Goal: Task Accomplishment & Management: Complete application form

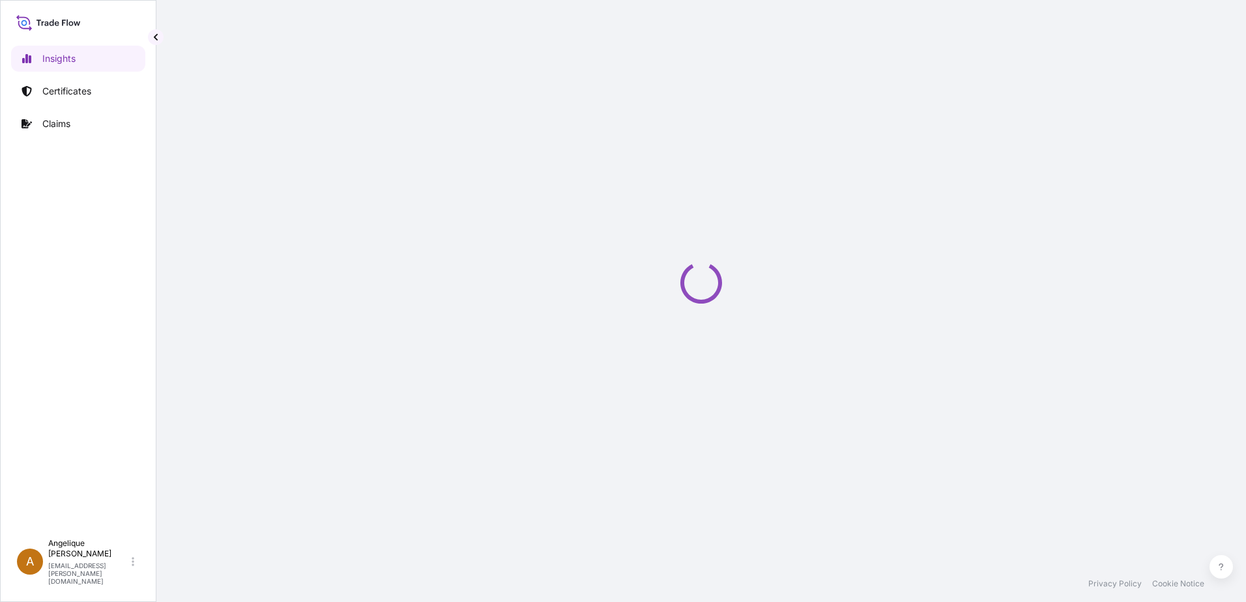
select select "2025"
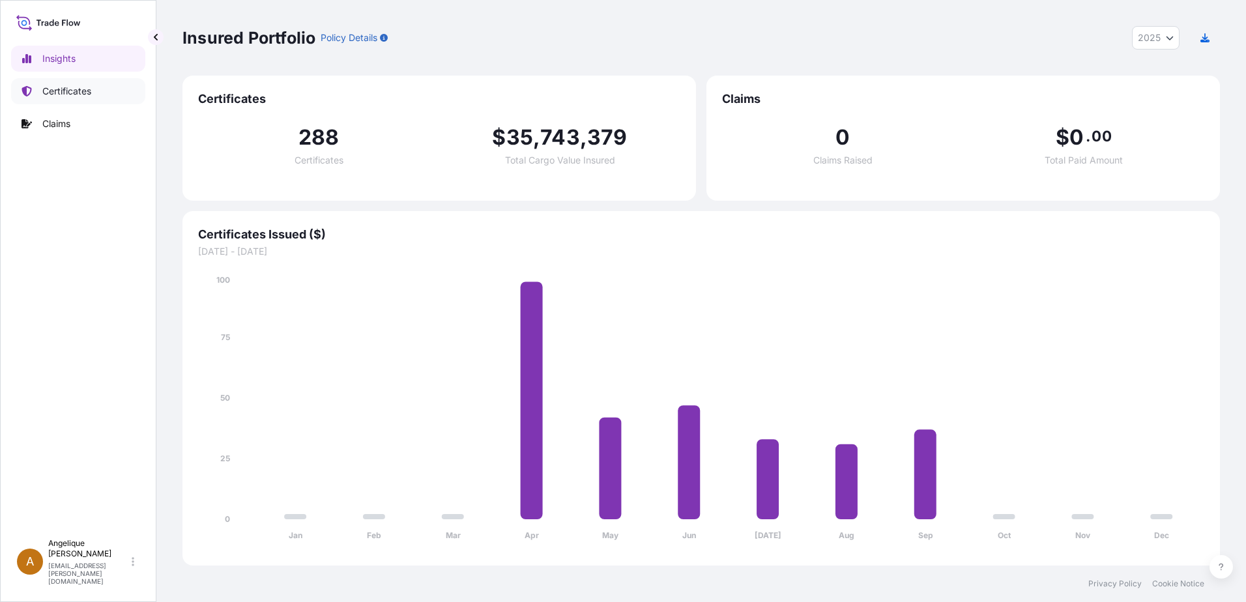
click at [74, 91] on p "Certificates" at bounding box center [66, 91] width 49 height 13
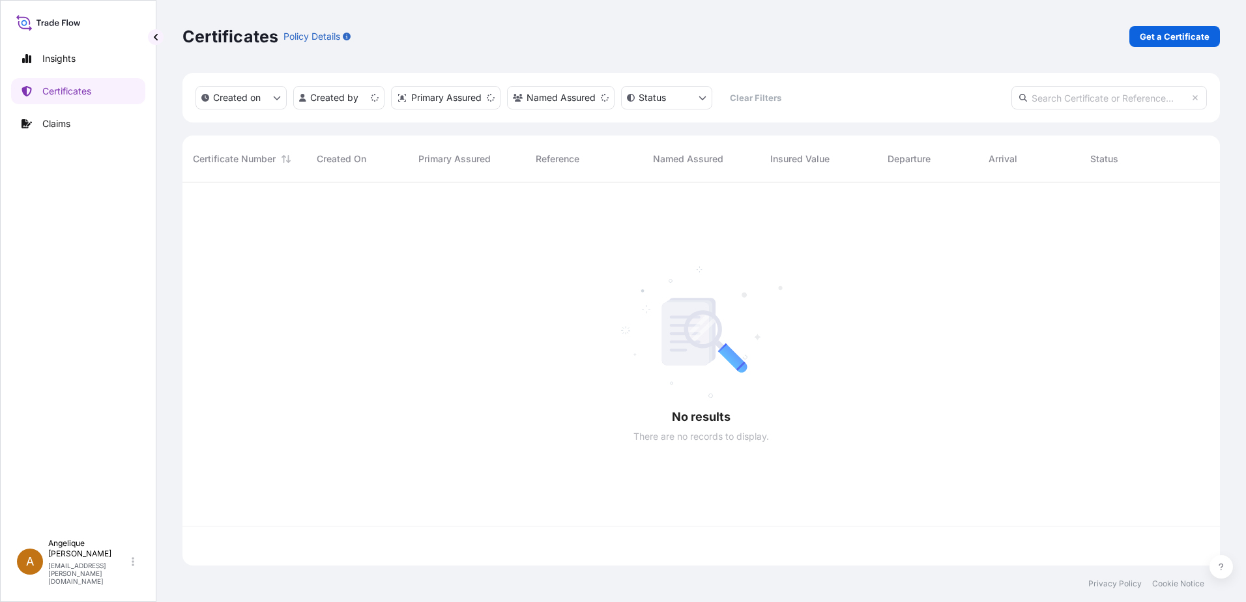
scroll to position [381, 1028]
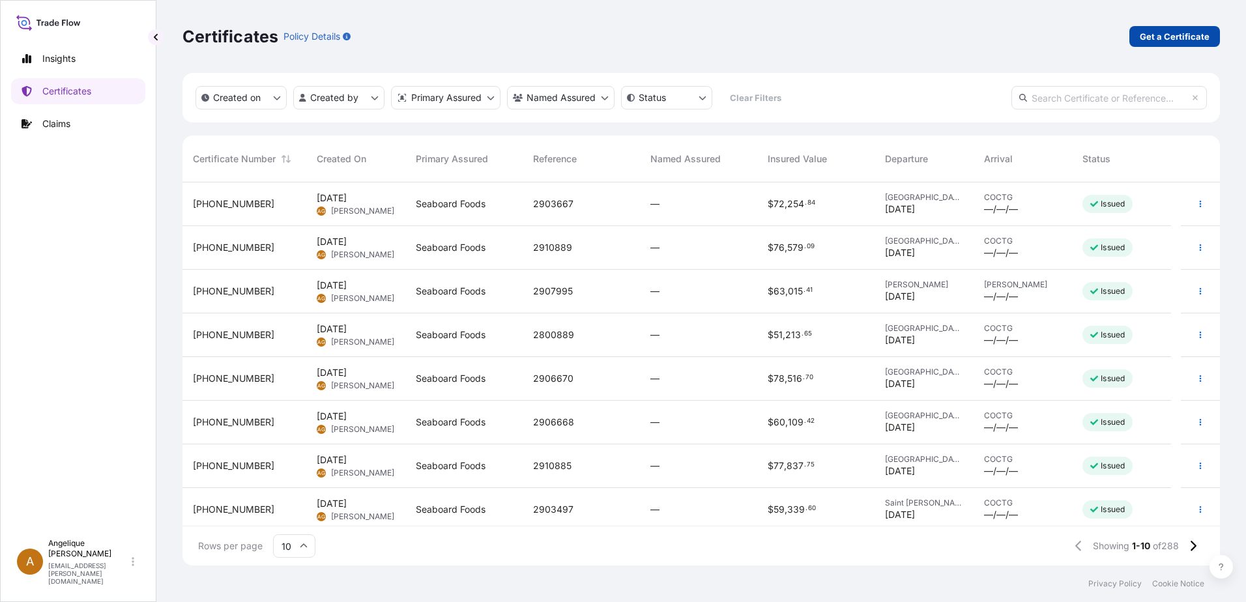
click at [1170, 31] on p "Get a Certificate" at bounding box center [1175, 36] width 70 height 13
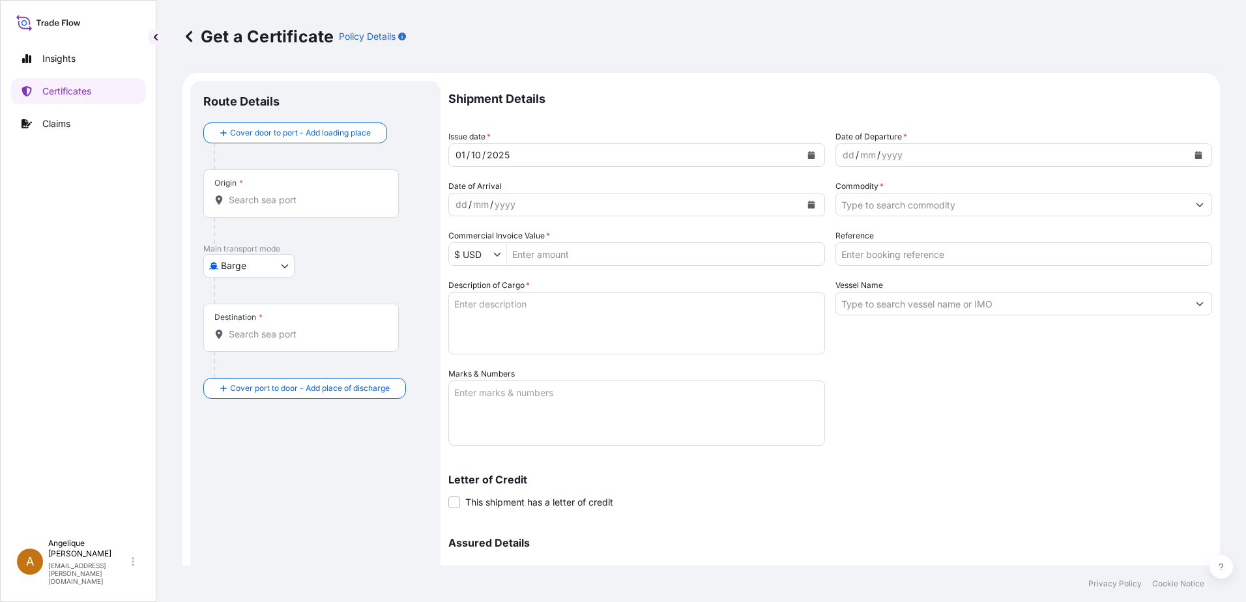
click at [289, 268] on body "Insights Certificates Claims A Angelique Gutierrez angelique.gutierrez@seaboard…" at bounding box center [623, 301] width 1246 height 602
click at [246, 365] on span "Ocean Vessel" at bounding box center [257, 370] width 58 height 13
select select "Ocean Vessel"
click at [274, 209] on input "Origin *" at bounding box center [306, 205] width 154 height 13
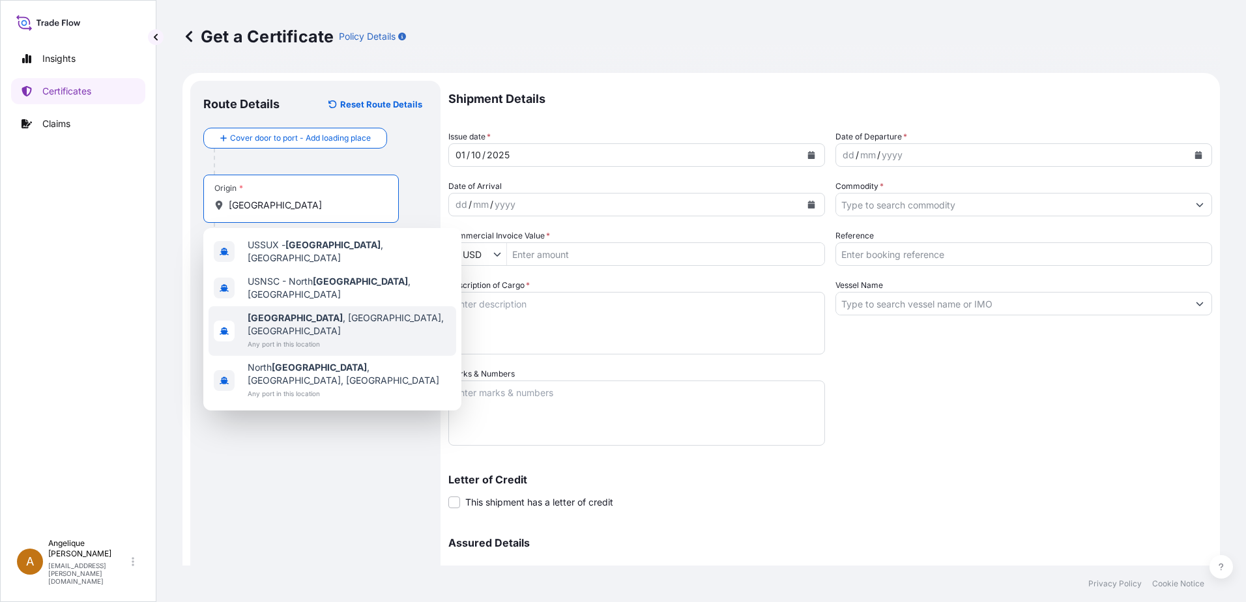
click at [300, 312] on span "Sioux City , IA, USA" at bounding box center [349, 325] width 203 height 26
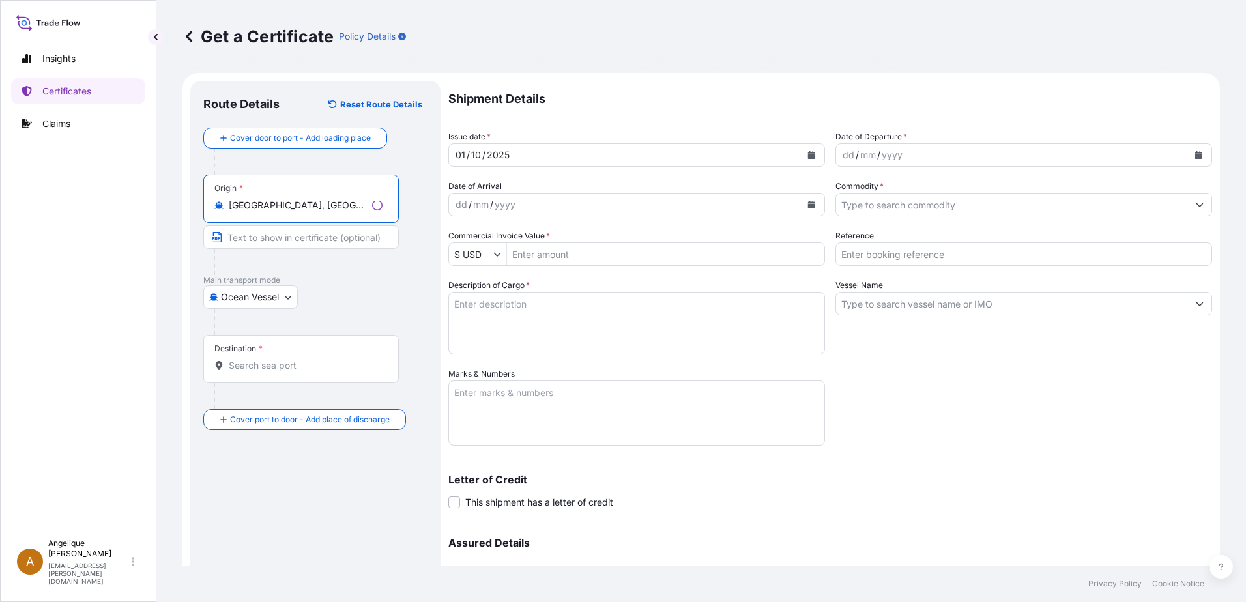
type input "Sioux City, IA, USA"
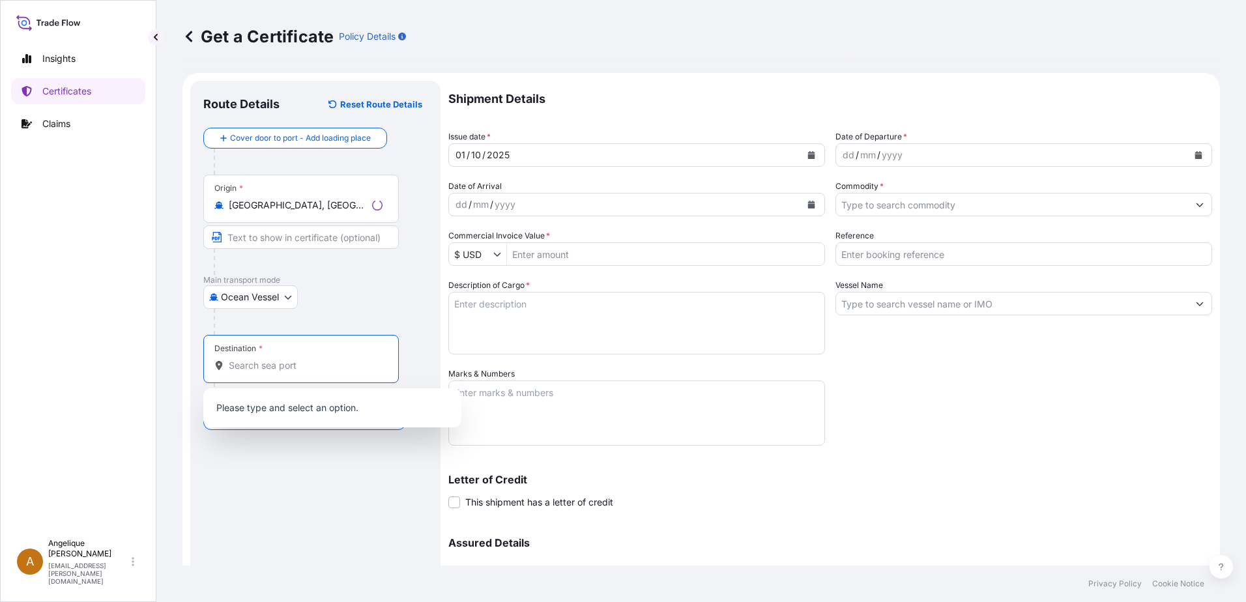
click at [257, 361] on input "Destination *" at bounding box center [306, 365] width 154 height 13
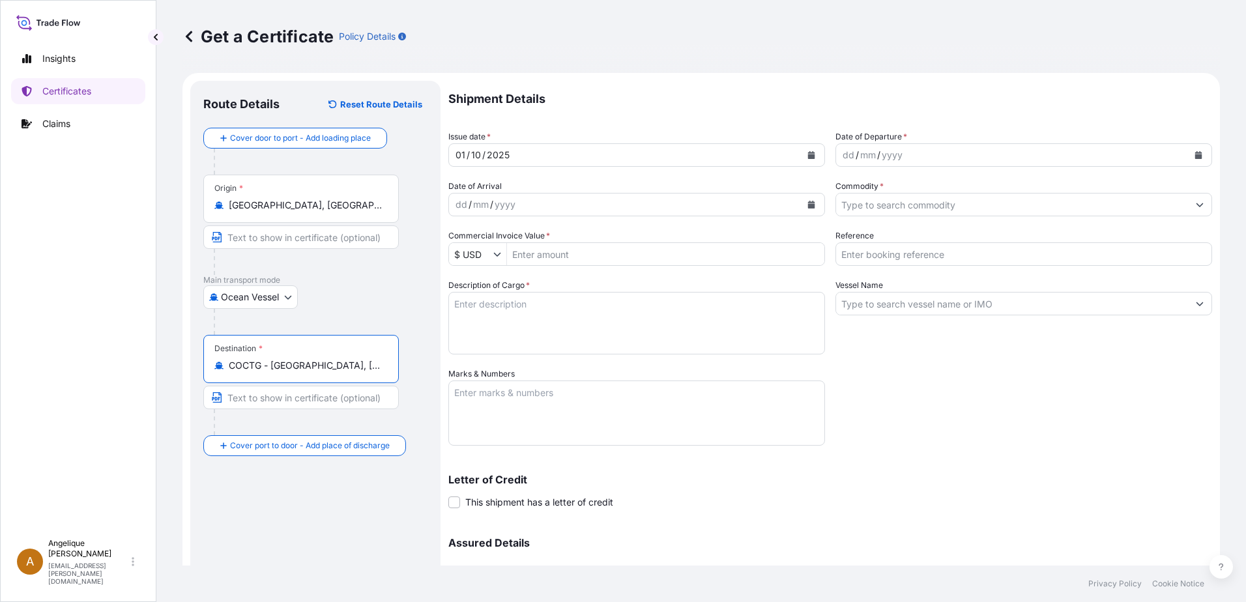
type input "COCTG - Cartagena, Colombia"
click at [1193, 153] on button "Calendar" at bounding box center [1198, 155] width 21 height 21
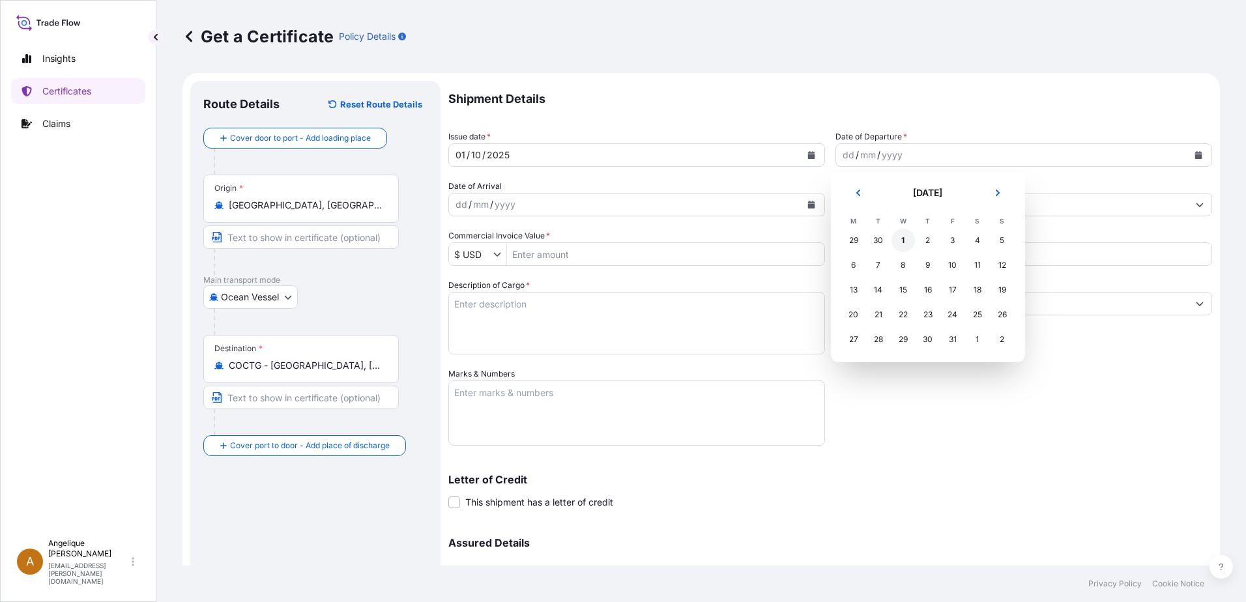
click at [909, 239] on div "1" at bounding box center [903, 240] width 23 height 23
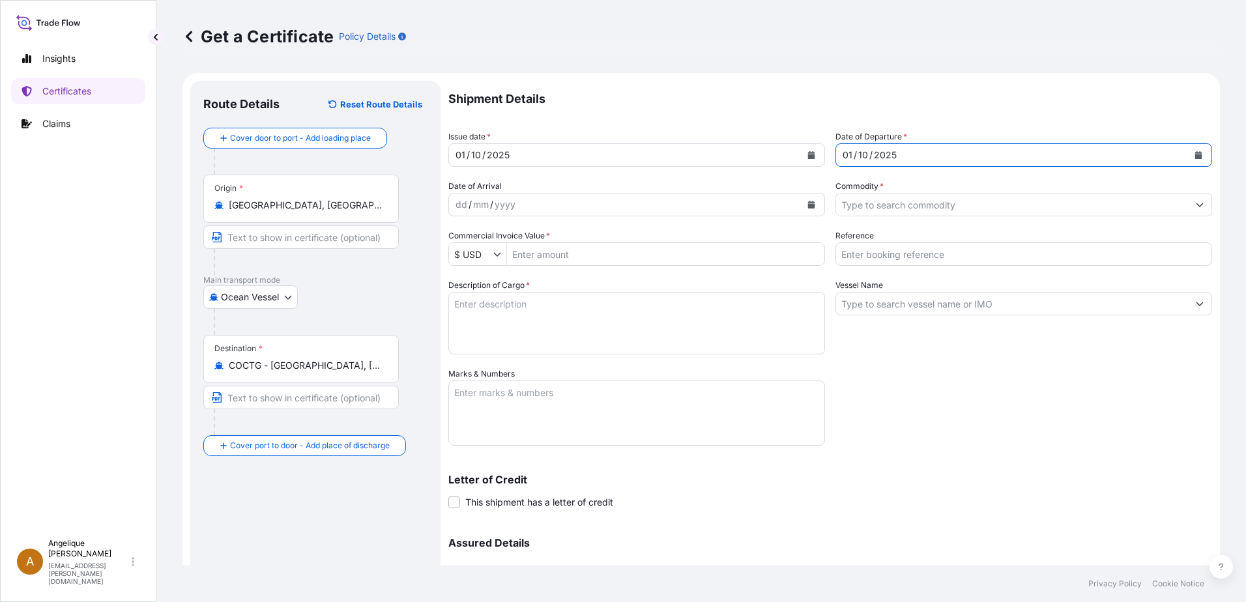
click at [896, 208] on input "Commodity *" at bounding box center [1012, 204] width 352 height 23
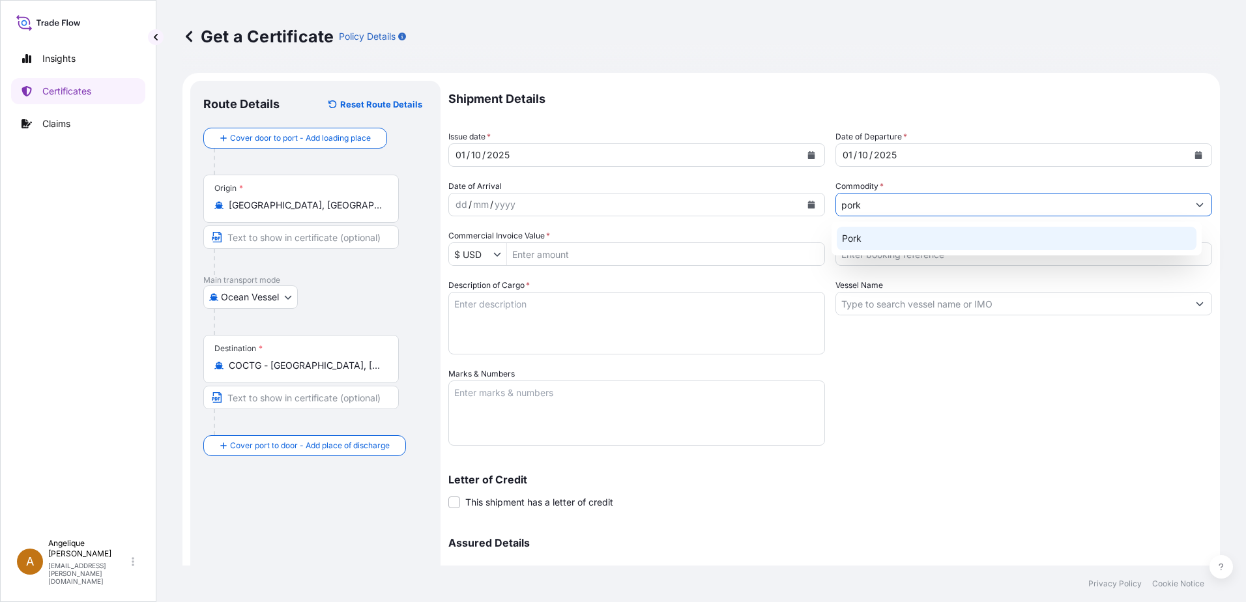
click at [881, 246] on div "Pork" at bounding box center [1017, 238] width 360 height 23
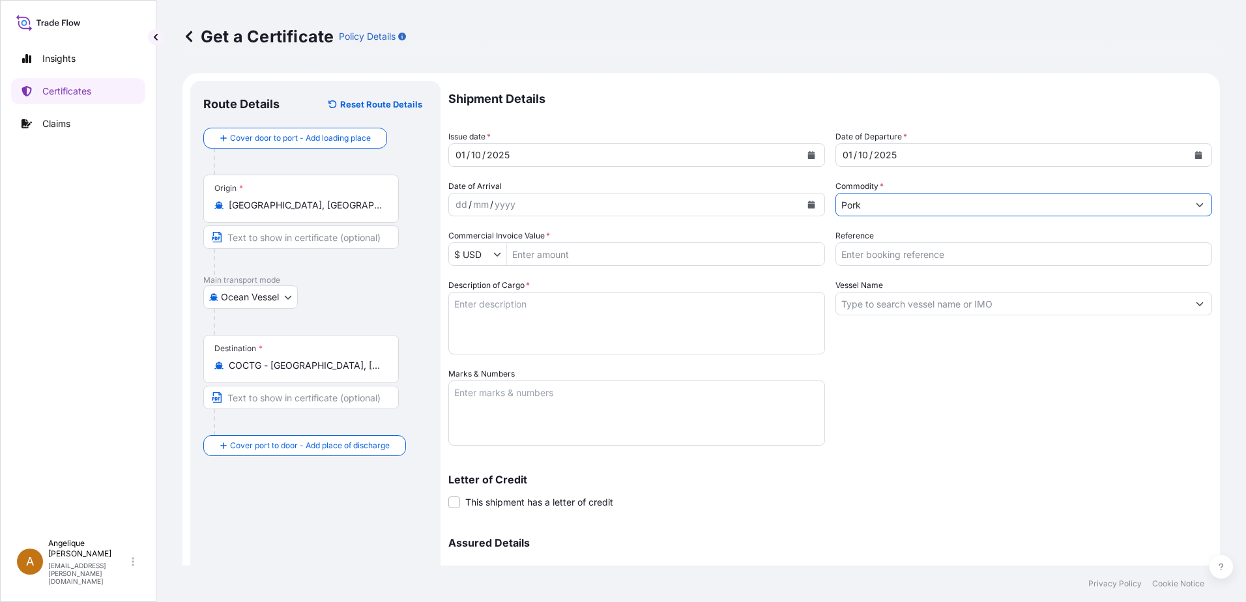
type input "Pork"
click at [548, 255] on input "Commercial Invoice Value *" at bounding box center [665, 253] width 317 height 23
type input "78,265.65"
type input "1"
type input "2906672"
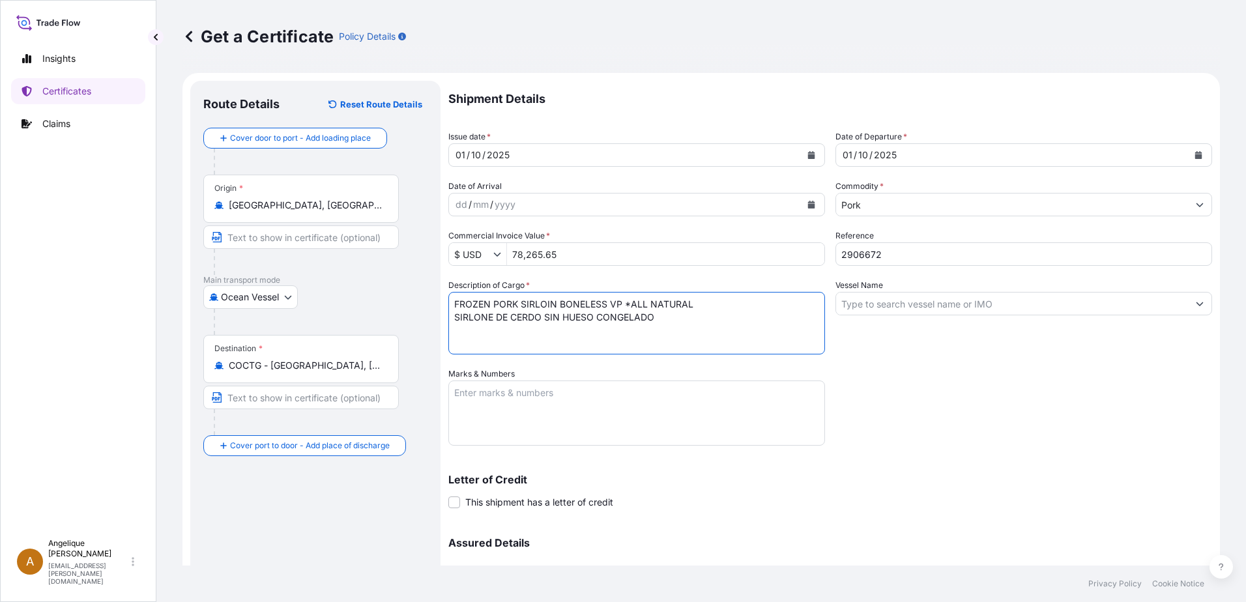
type textarea "FROZEN PORK SIRLOIN BONELESS VP *ALL NATURAL SIRLONE DE CERDO SIN HUESO CONGELA…"
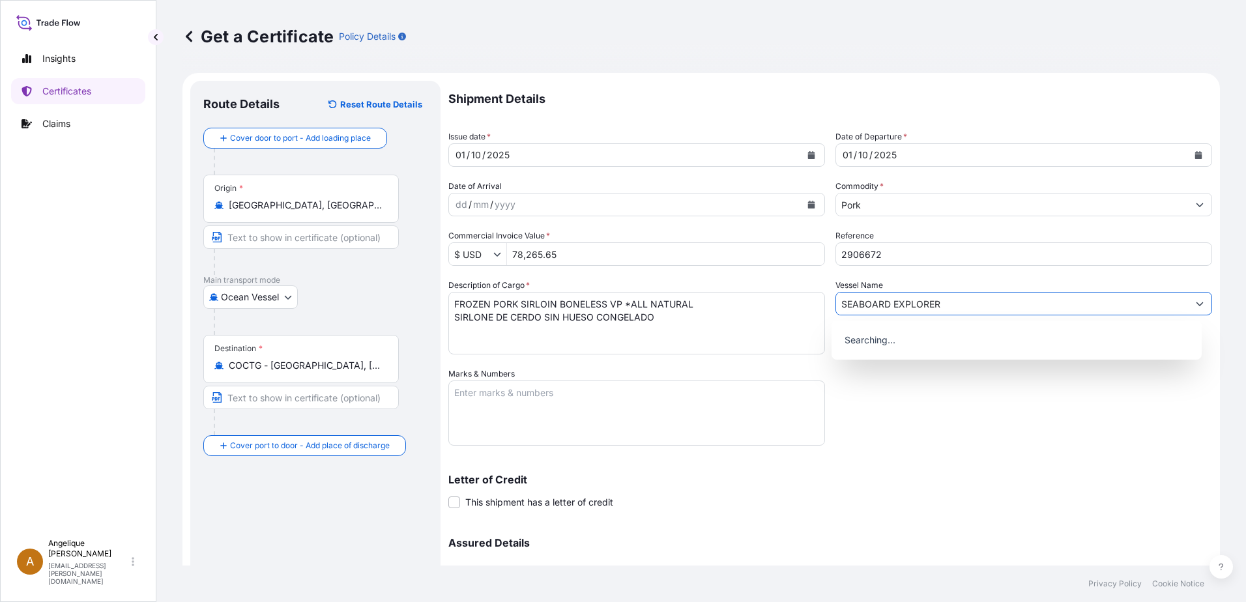
type input "SEABOARD EXPLORER"
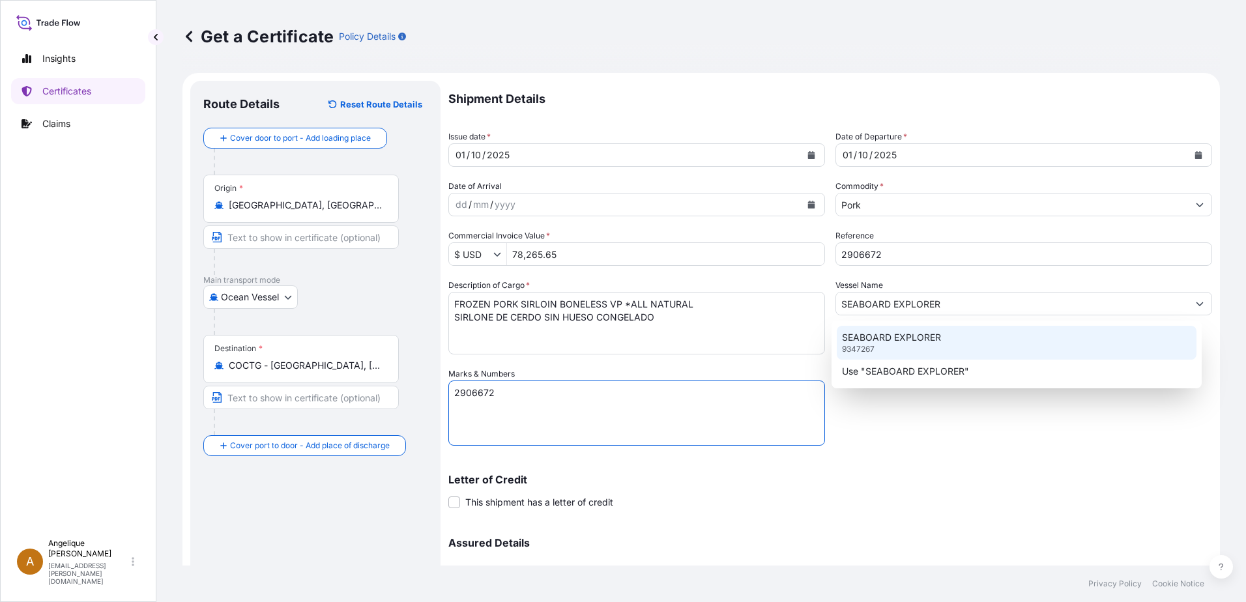
click at [910, 343] on p "SEABOARD EXPLORER" at bounding box center [891, 337] width 99 height 13
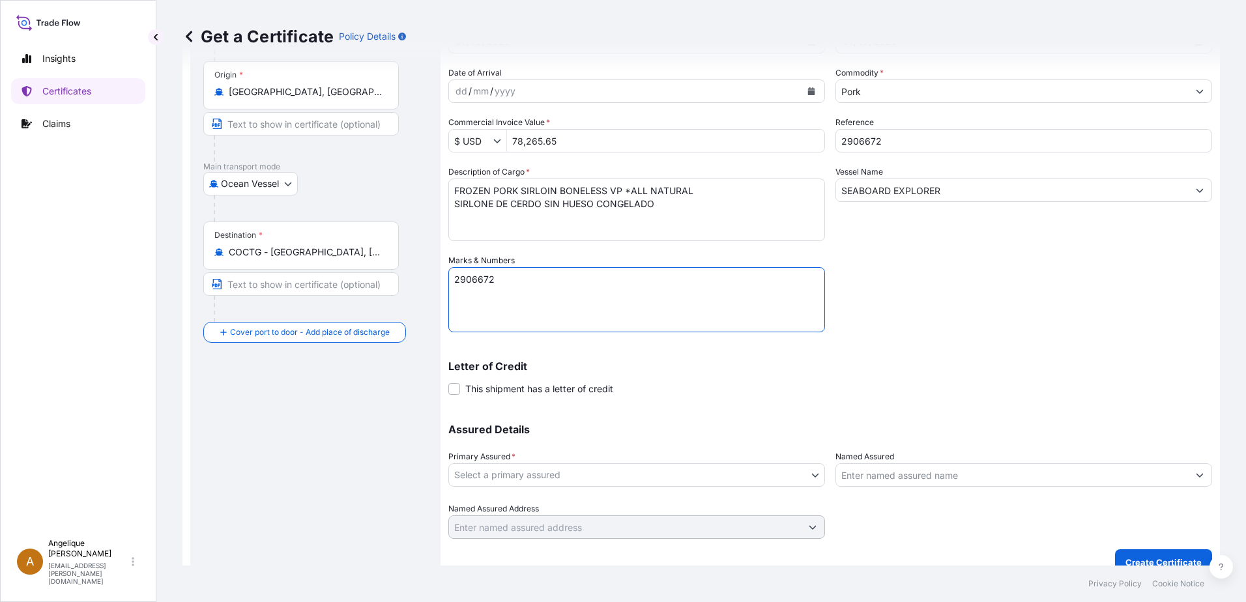
scroll to position [130, 0]
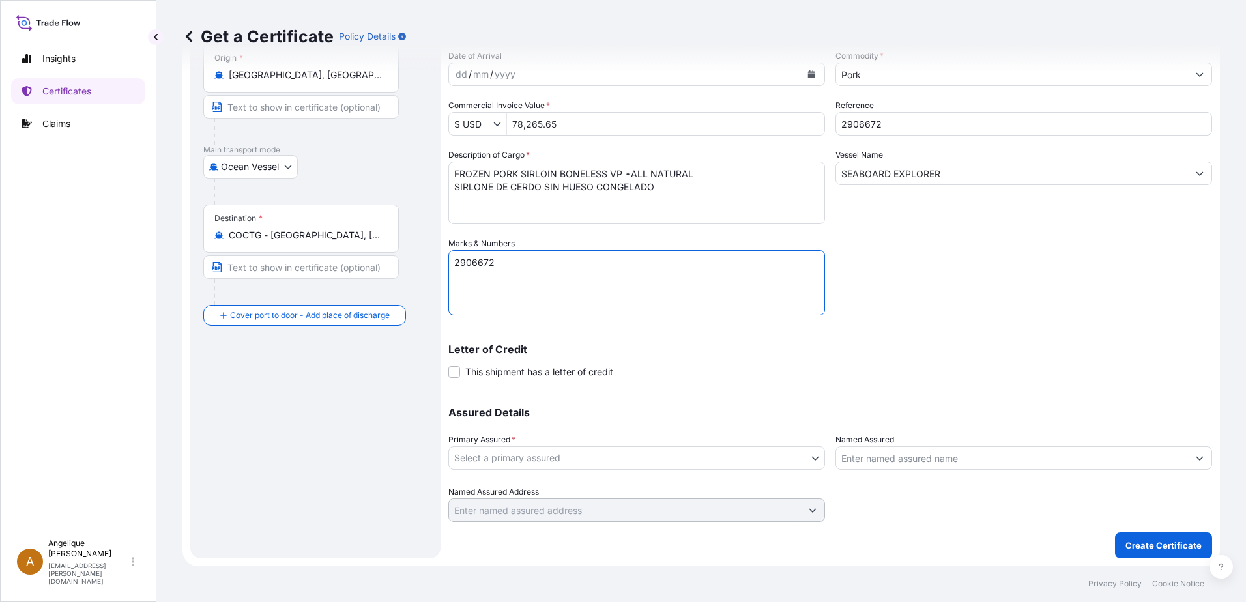
type textarea "2906672"
click at [488, 451] on body "Insights Certificates Claims A Angelique Gutierrez angelique.gutierrez@seaboard…" at bounding box center [623, 301] width 1246 height 602
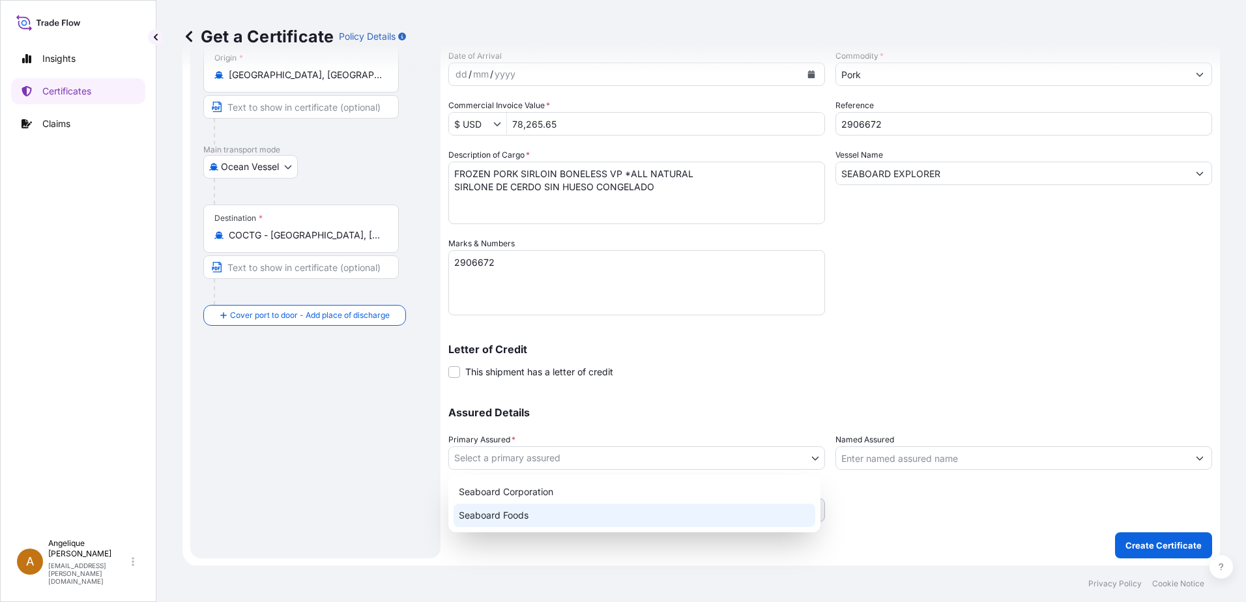
click at [491, 512] on div "Seaboard Foods" at bounding box center [635, 515] width 362 height 23
select select "31638"
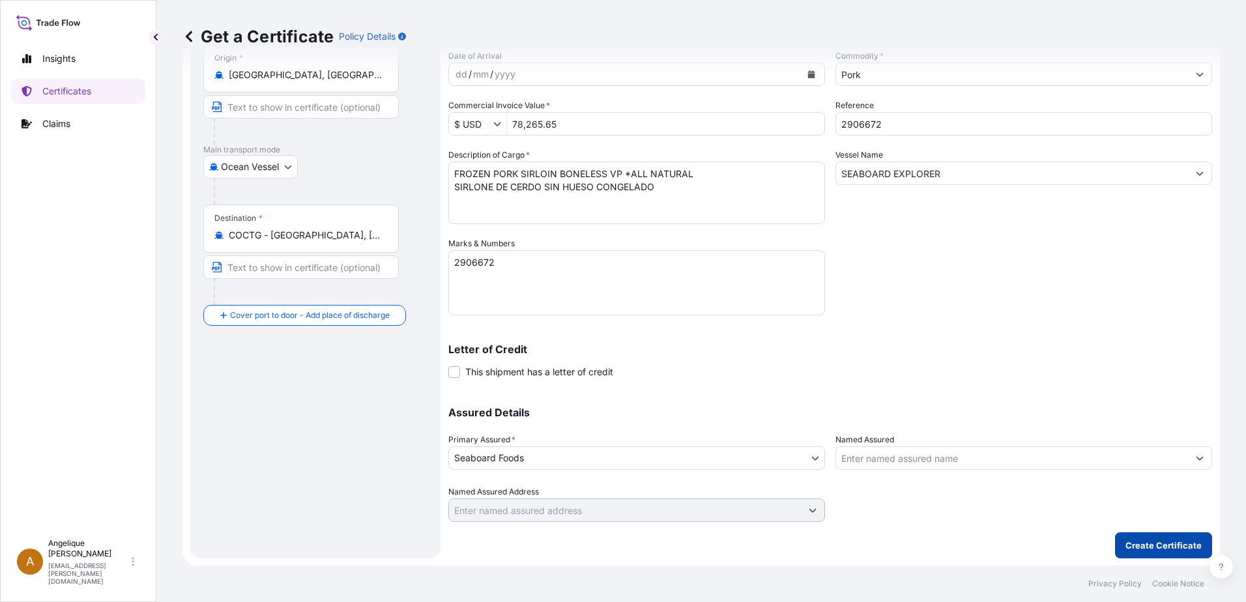
click at [1115, 551] on button "Create Certificate" at bounding box center [1163, 546] width 97 height 26
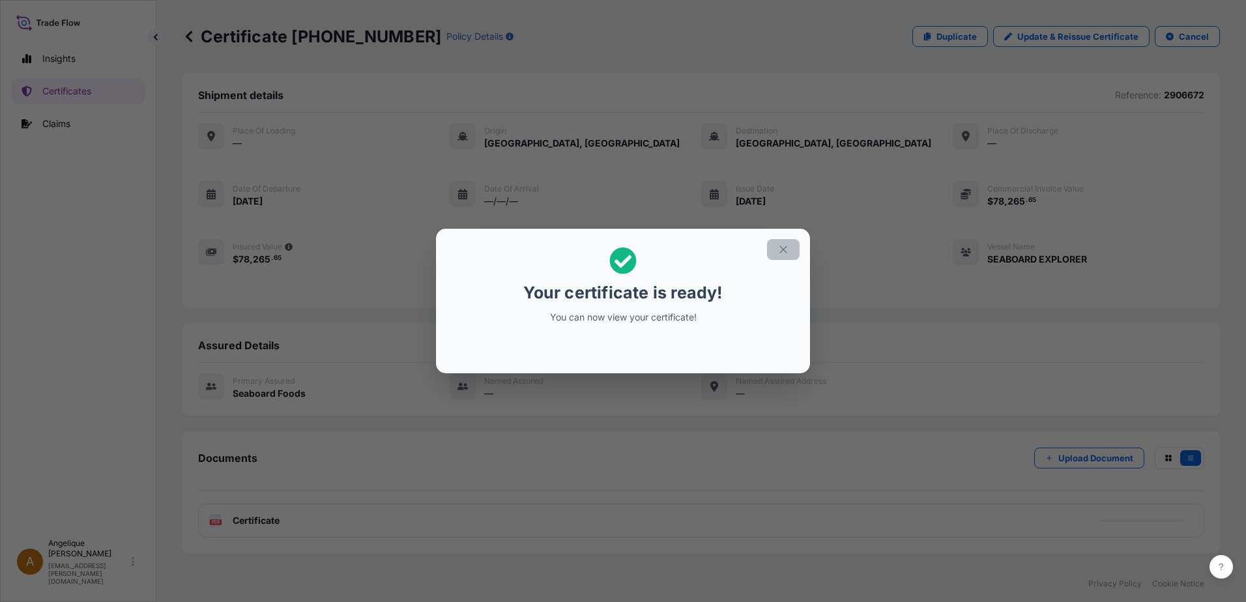
click at [782, 251] on icon "button" at bounding box center [784, 250] width 12 height 12
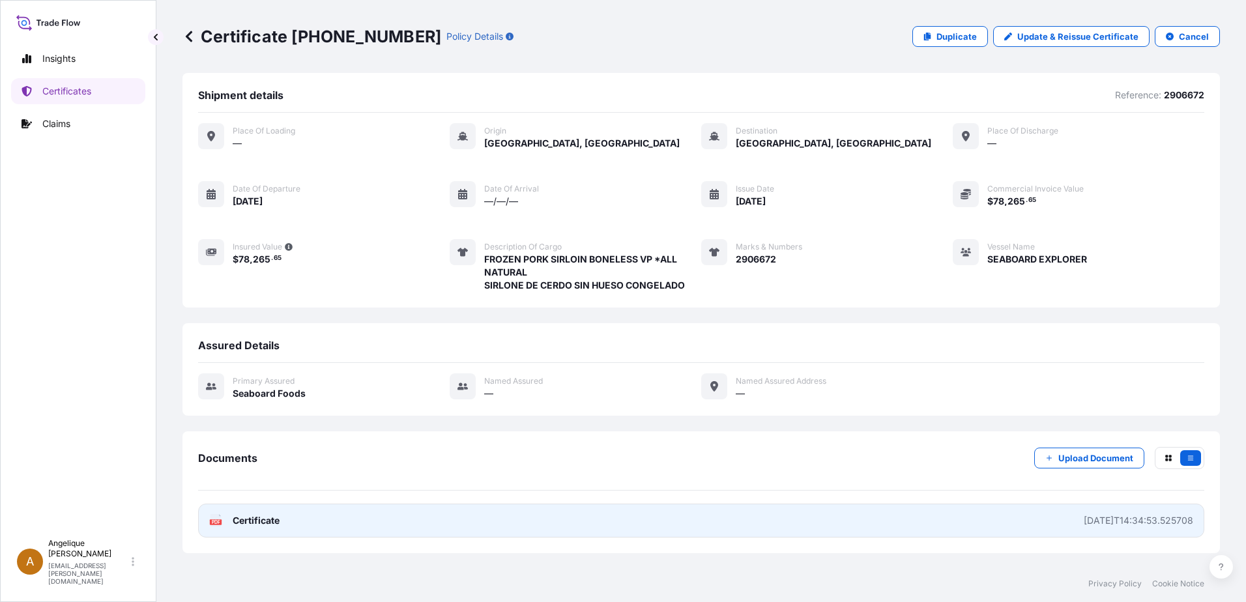
click at [675, 524] on link "PDF Certificate 2025-10-01T14:34:53.525708" at bounding box center [701, 521] width 1006 height 34
